Goal: Task Accomplishment & Management: Manage account settings

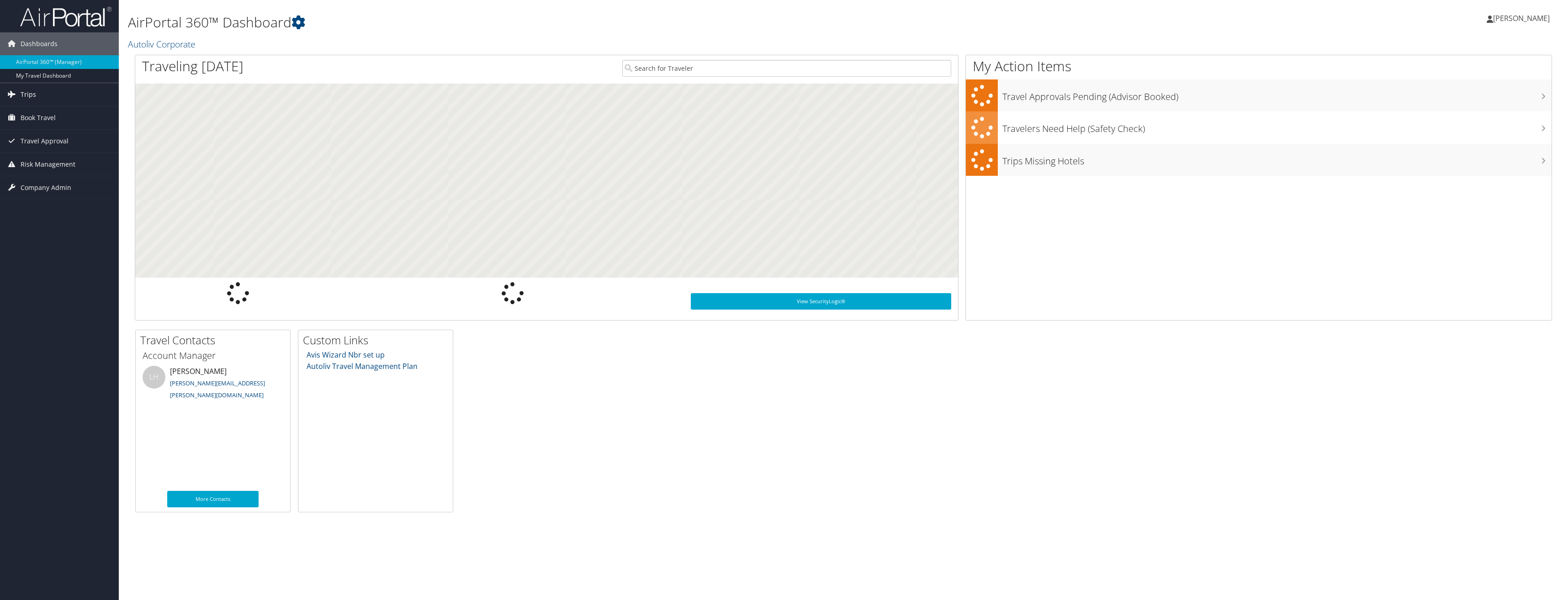
click at [23, 94] on span "Trips" at bounding box center [28, 94] width 16 height 23
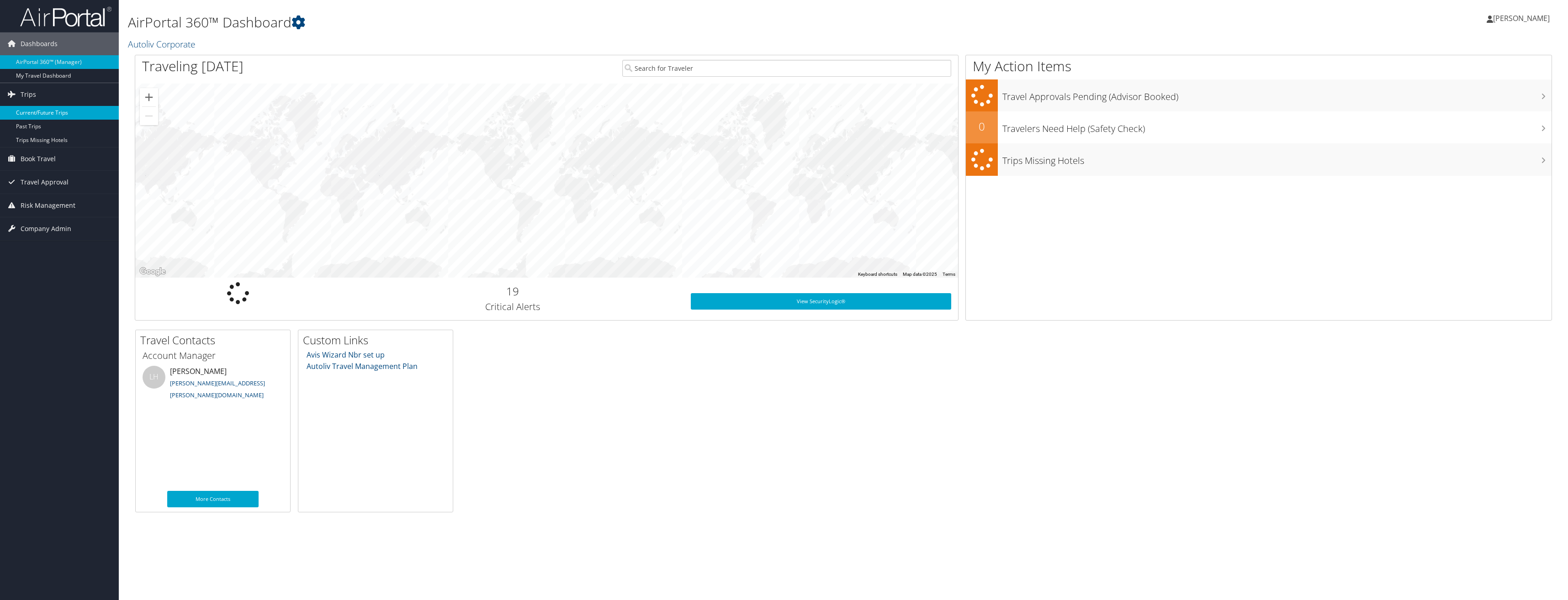
click at [29, 115] on link "Current/Future Trips" at bounding box center [59, 113] width 119 height 14
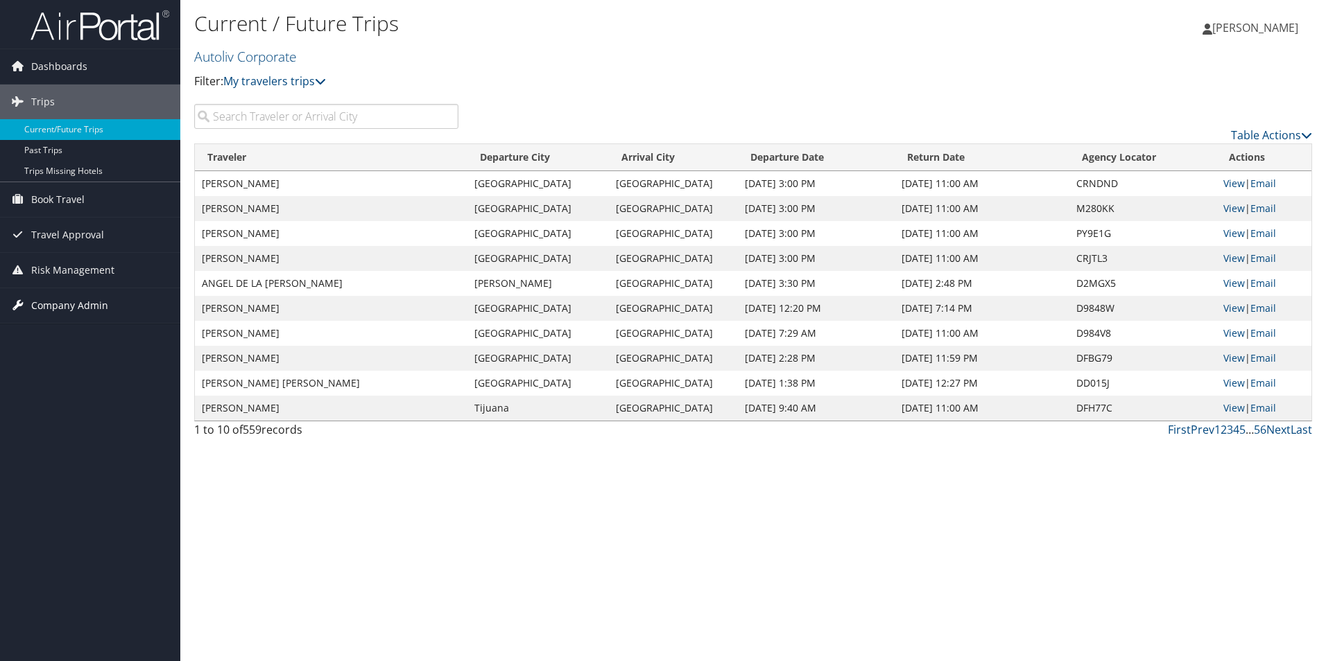
click at [58, 300] on span "Company Admin" at bounding box center [69, 305] width 77 height 35
drag, startPoint x: 297, startPoint y: 184, endPoint x: 201, endPoint y: 179, distance: 95.8
click at [201, 179] on td "[PERSON_NAME]" at bounding box center [331, 183] width 272 height 25
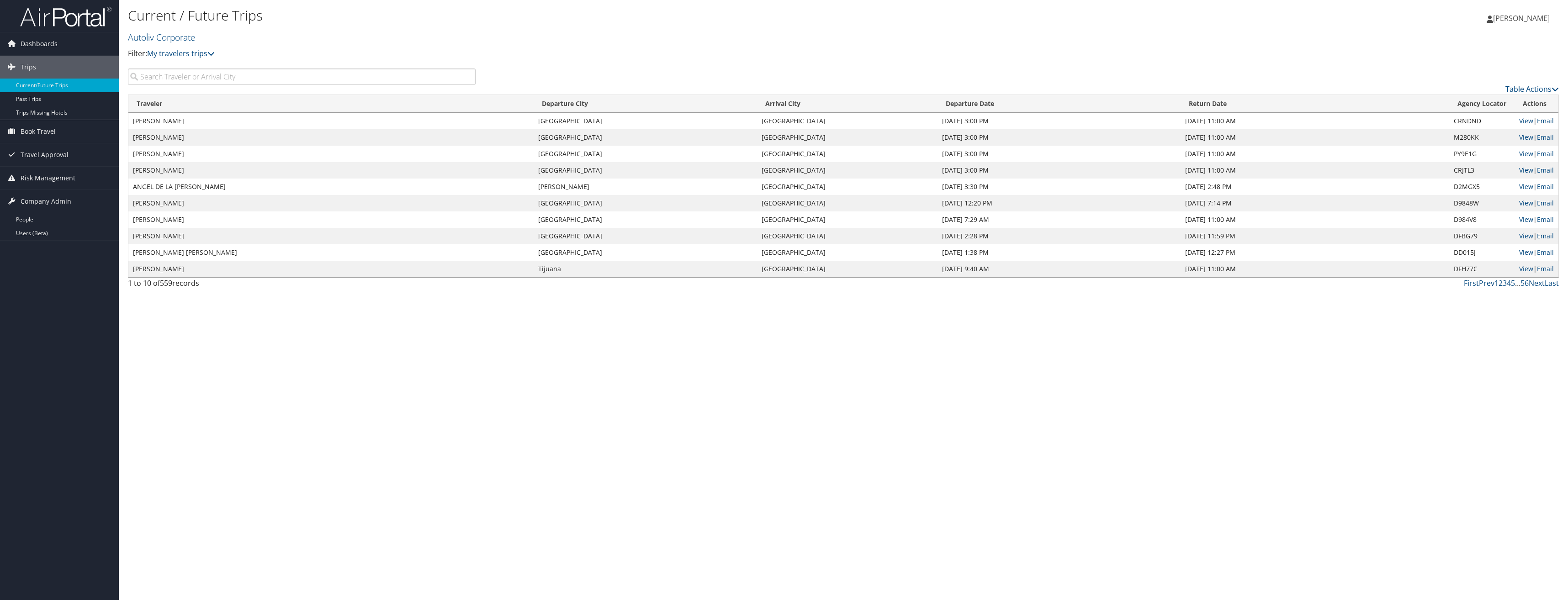
click at [1538, 20] on span "[PERSON_NAME]" at bounding box center [1522, 18] width 57 height 10
click at [1455, 153] on link "Sign Out" at bounding box center [1498, 149] width 102 height 16
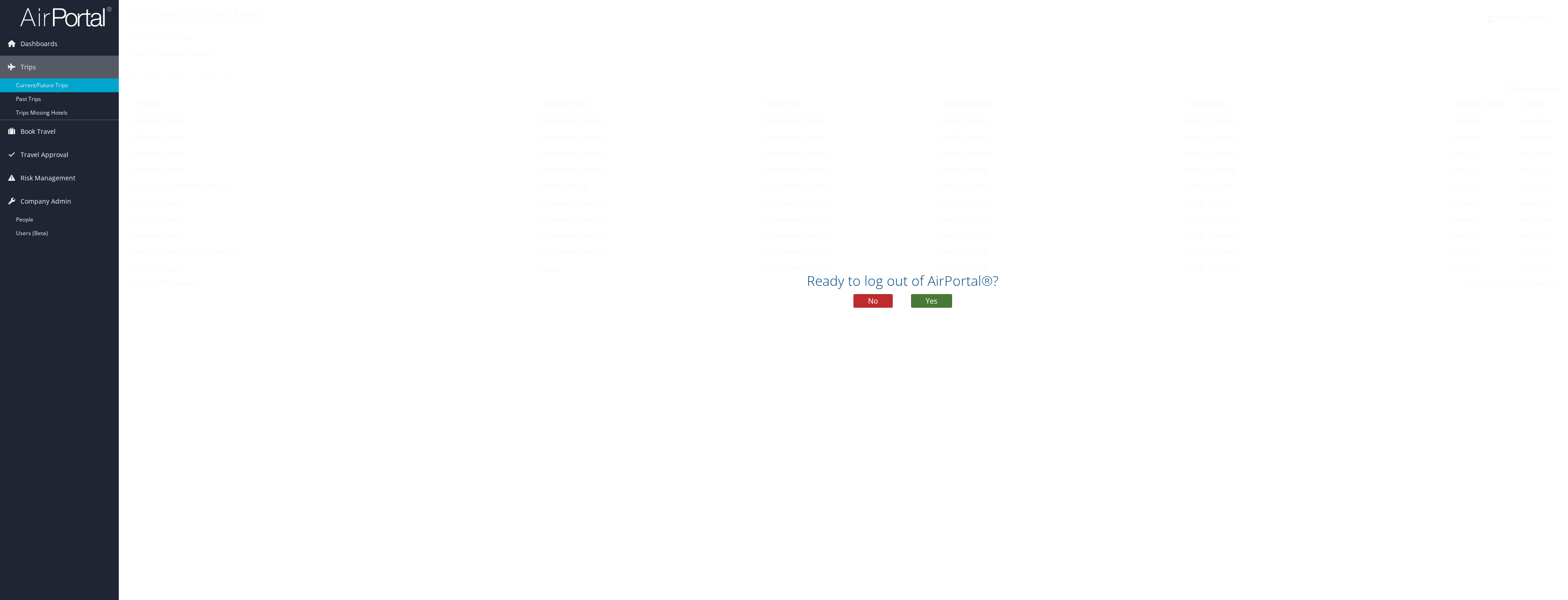
click at [938, 298] on button "Yes" at bounding box center [931, 300] width 41 height 14
